Goal: Find specific page/section: Find specific page/section

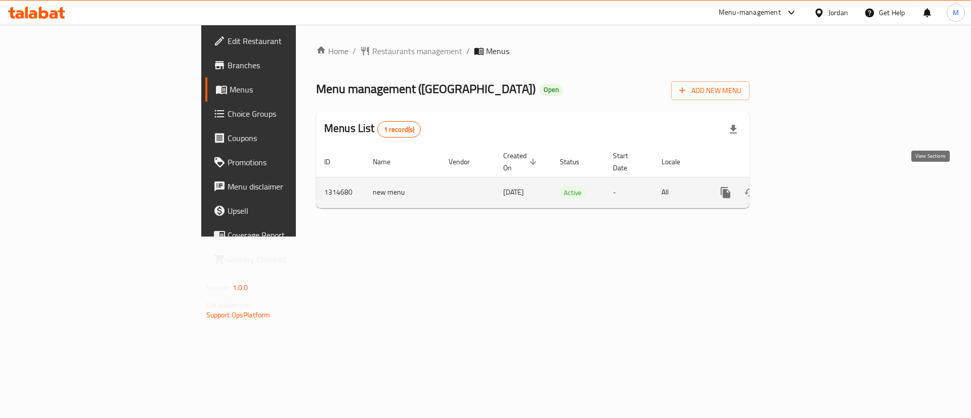
click at [811, 187] on link "enhanced table" at bounding box center [799, 193] width 24 height 24
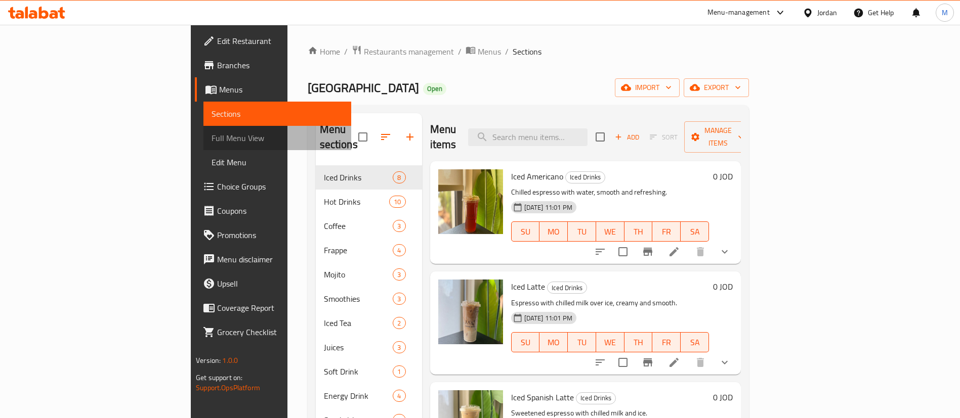
click at [211, 136] on span "Full Menu View" at bounding box center [277, 138] width 132 height 12
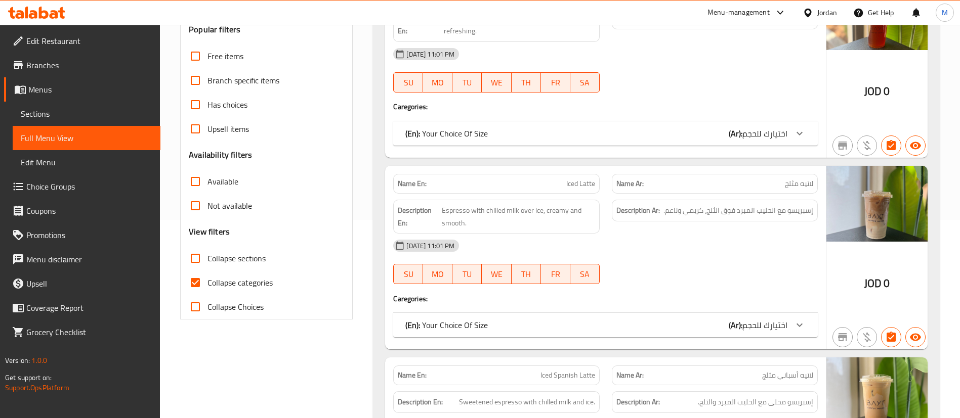
scroll to position [199, 0]
click at [204, 261] on input "Collapse sections" at bounding box center [195, 258] width 24 height 24
checkbox input "true"
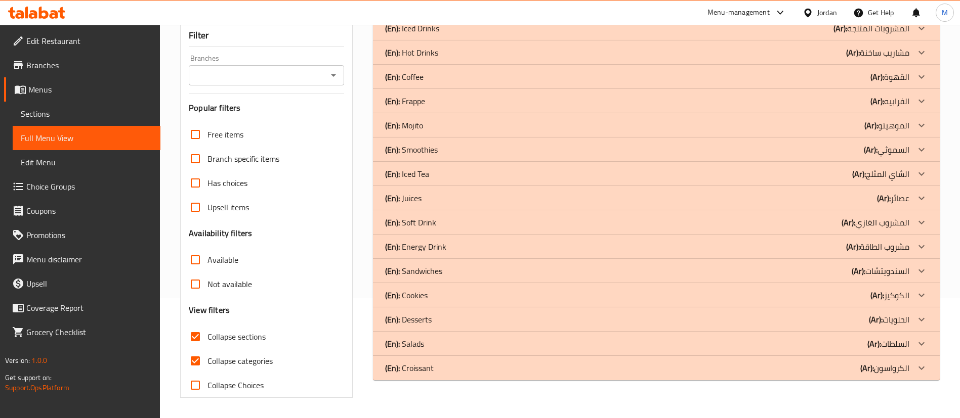
scroll to position [120, 0]
click at [425, 323] on p "(En): Desserts" at bounding box center [408, 320] width 47 height 12
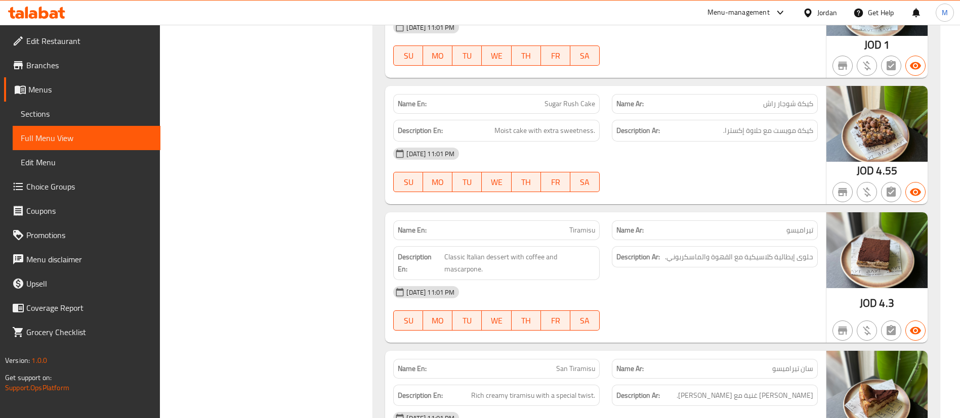
scroll to position [298, 0]
